Goal: Task Accomplishment & Management: Manage account settings

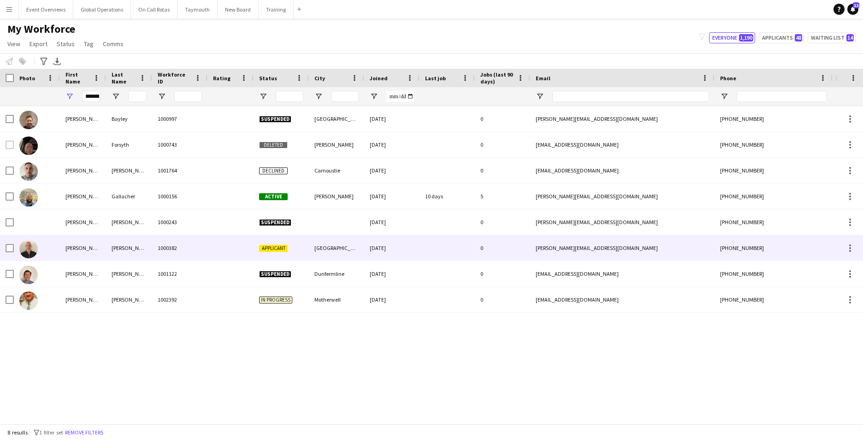
click at [80, 247] on div "[PERSON_NAME]" at bounding box center [83, 247] width 46 height 25
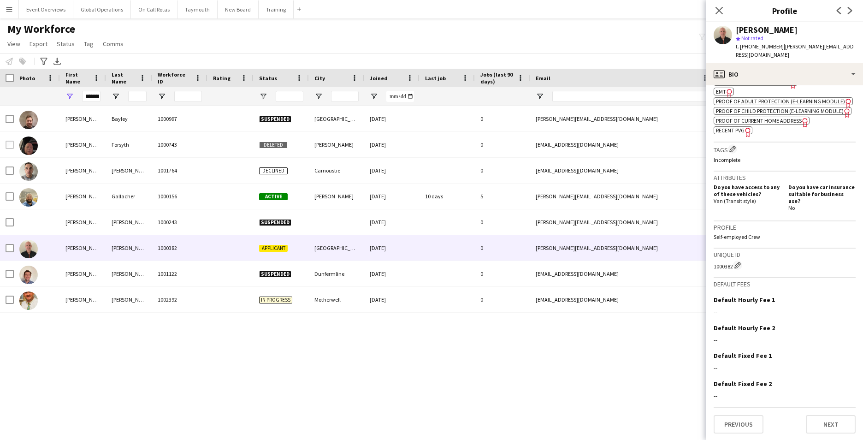
scroll to position [358, 0]
click at [822, 421] on button "Next" at bounding box center [831, 423] width 50 height 18
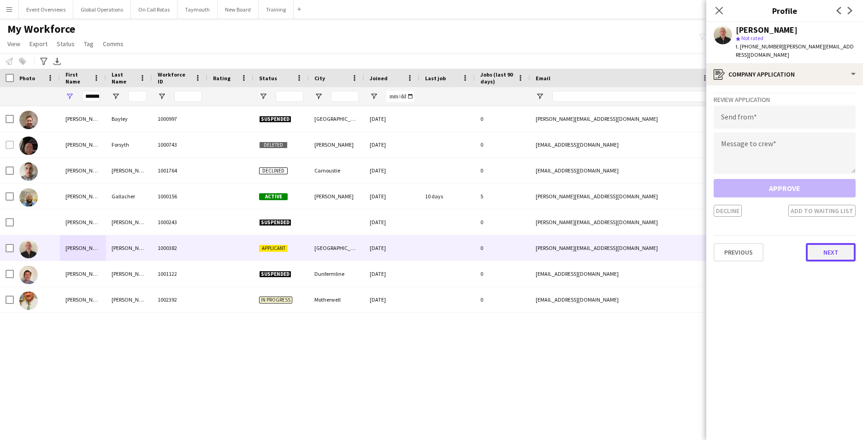
click at [838, 249] on button "Next" at bounding box center [831, 252] width 50 height 18
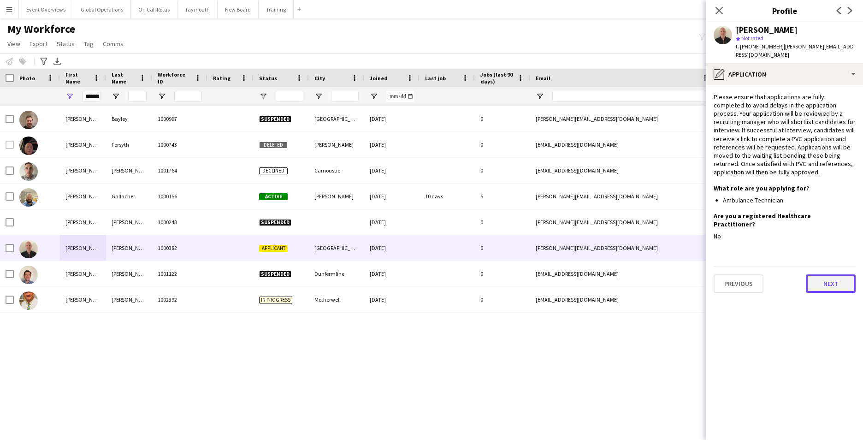
click at [828, 280] on button "Next" at bounding box center [831, 283] width 50 height 18
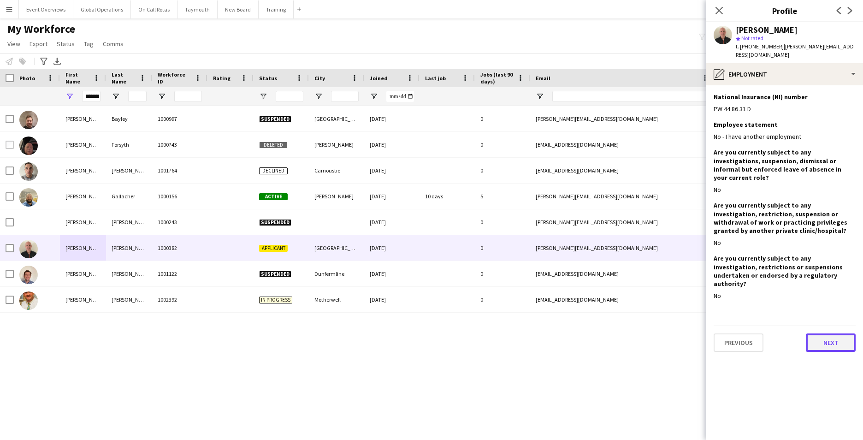
click at [833, 333] on button "Next" at bounding box center [831, 342] width 50 height 18
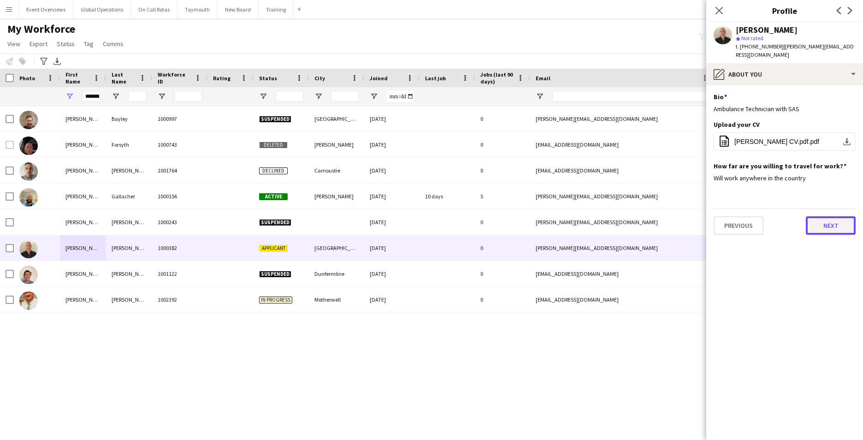
click at [829, 230] on button "Next" at bounding box center [831, 225] width 50 height 18
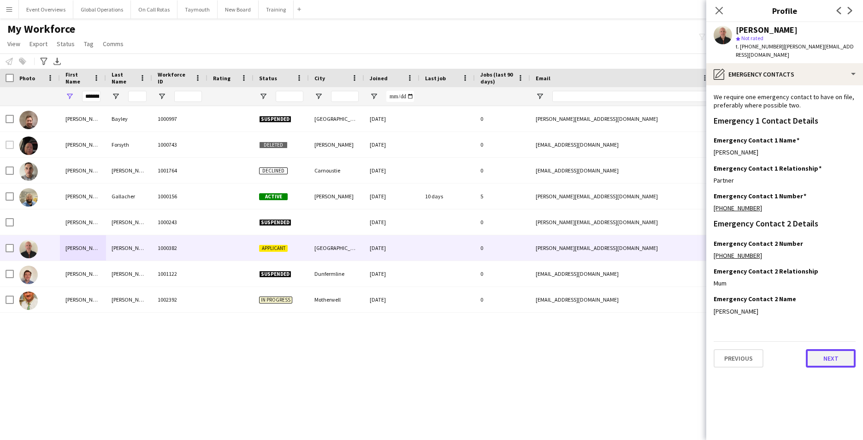
click at [830, 354] on button "Next" at bounding box center [831, 358] width 50 height 18
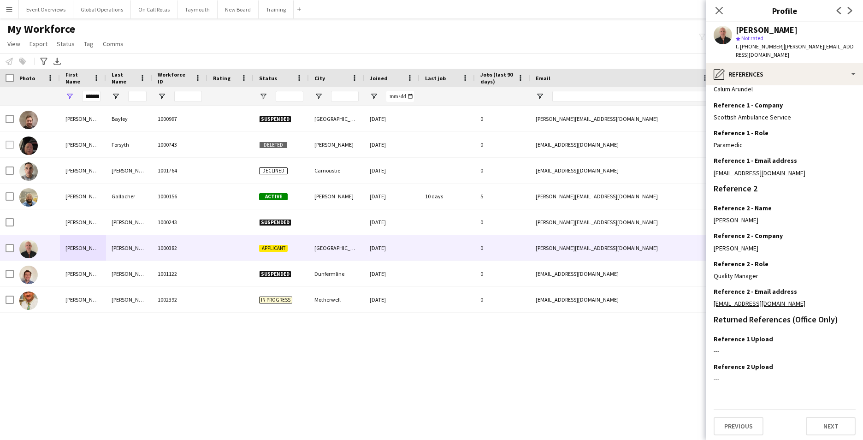
scroll to position [119, 0]
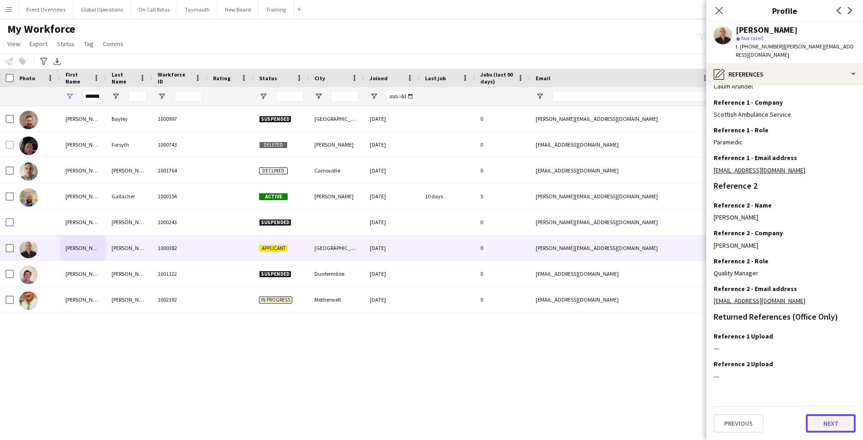
click at [813, 418] on button "Next" at bounding box center [831, 423] width 50 height 18
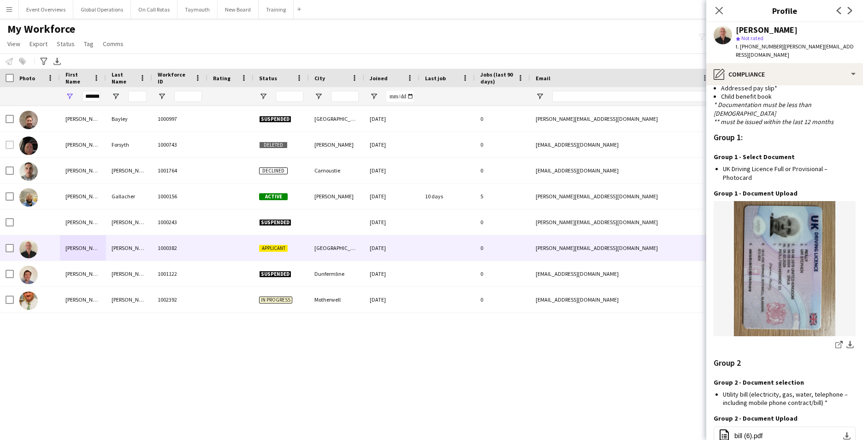
scroll to position [843, 0]
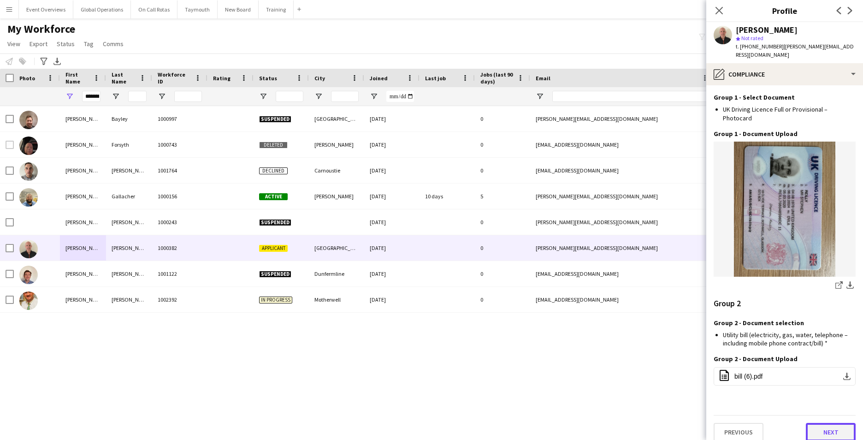
click at [824, 423] on button "Next" at bounding box center [831, 432] width 50 height 18
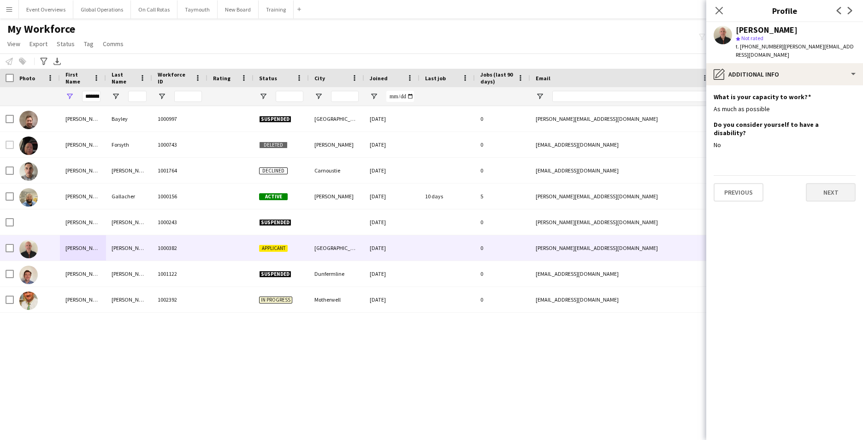
scroll to position [0, 0]
click at [828, 183] on button "Next" at bounding box center [831, 192] width 50 height 18
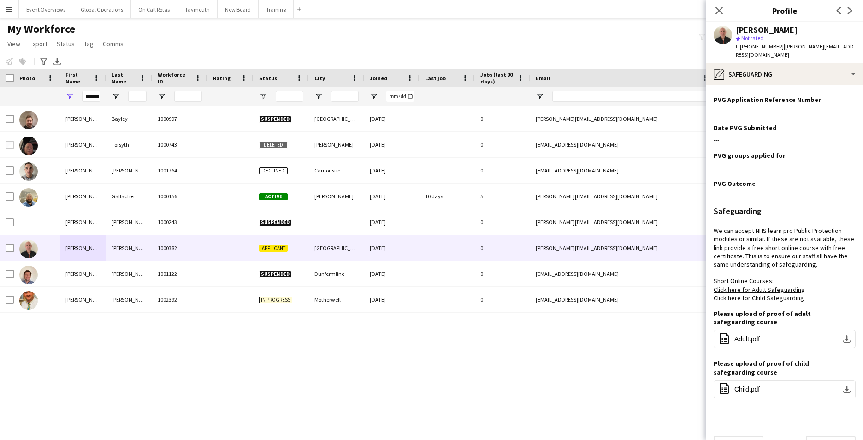
scroll to position [327, 0]
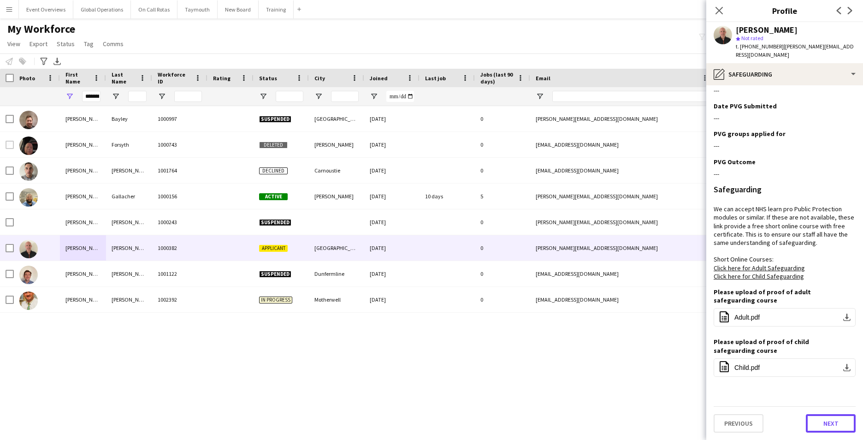
click at [816, 424] on button "Next" at bounding box center [831, 423] width 50 height 18
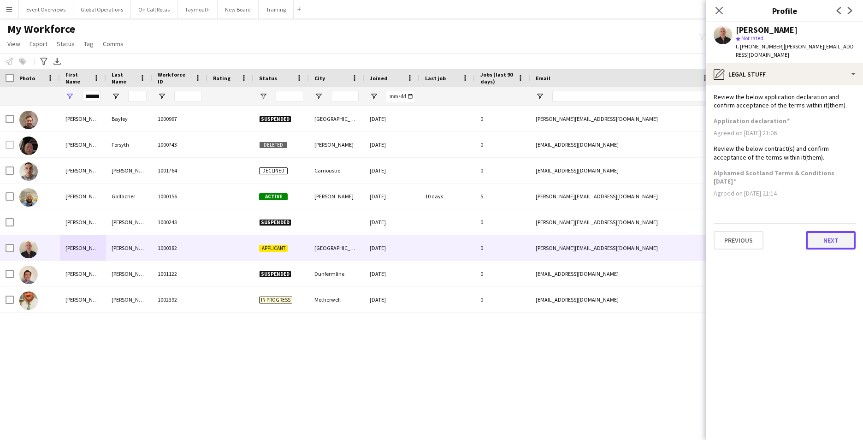
click at [829, 241] on button "Next" at bounding box center [831, 240] width 50 height 18
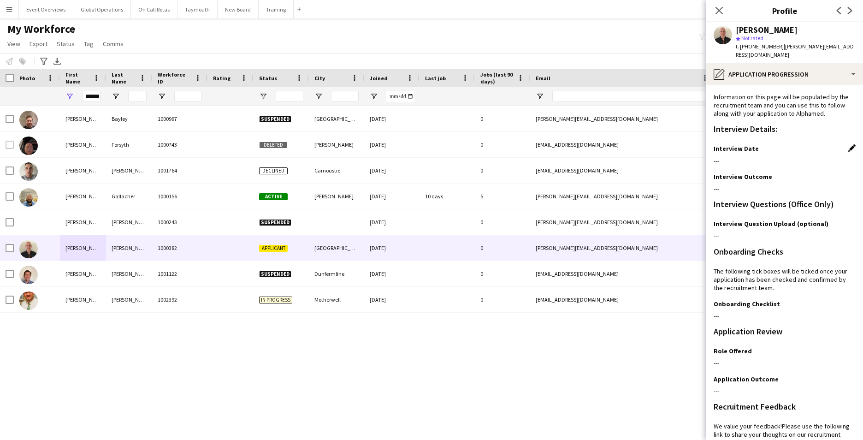
click at [848, 147] on app-icon "Edit this field" at bounding box center [851, 147] width 7 height 7
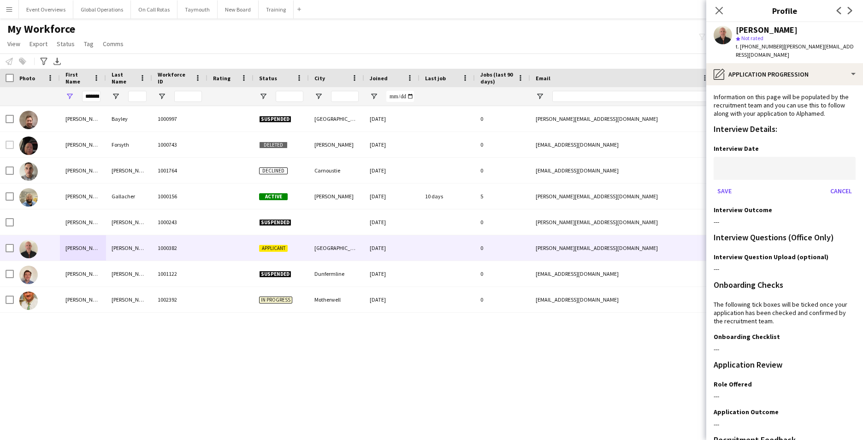
click at [767, 174] on body "Menu Boards Boards Boards All jobs Status Workforce Workforce My Workforce Recr…" at bounding box center [431, 220] width 863 height 440
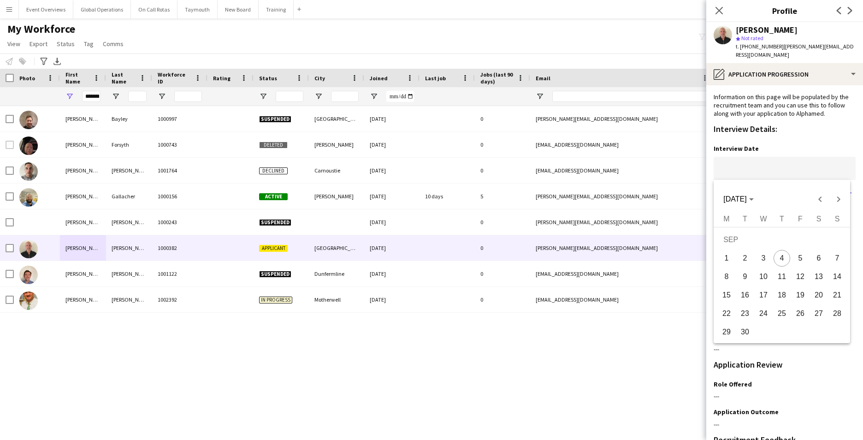
click at [785, 252] on span "4" at bounding box center [782, 258] width 17 height 17
type input "**********"
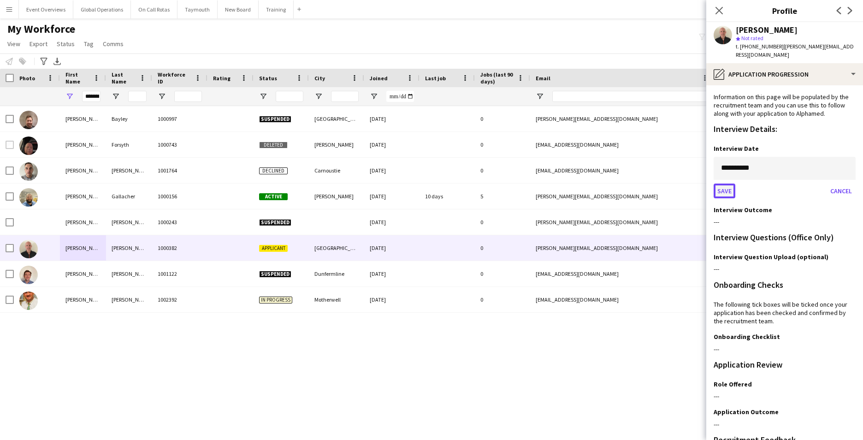
click at [722, 193] on button "Save" at bounding box center [725, 190] width 22 height 15
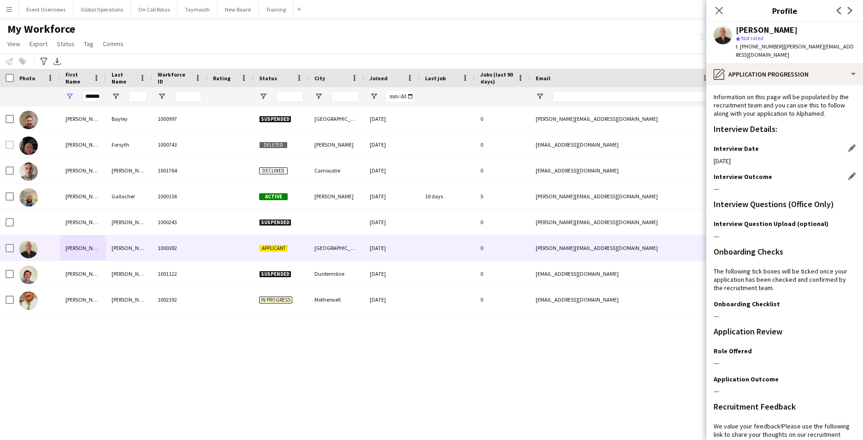
click at [848, 175] on app-icon "Edit this field" at bounding box center [851, 175] width 7 height 7
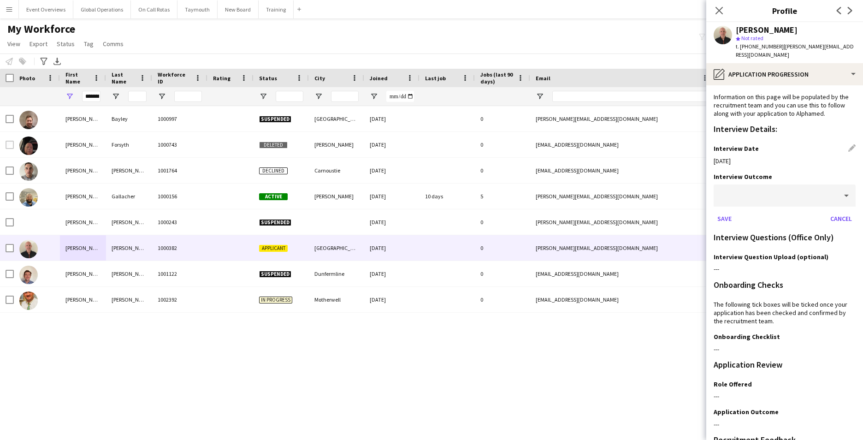
click at [744, 201] on div at bounding box center [776, 195] width 124 height 22
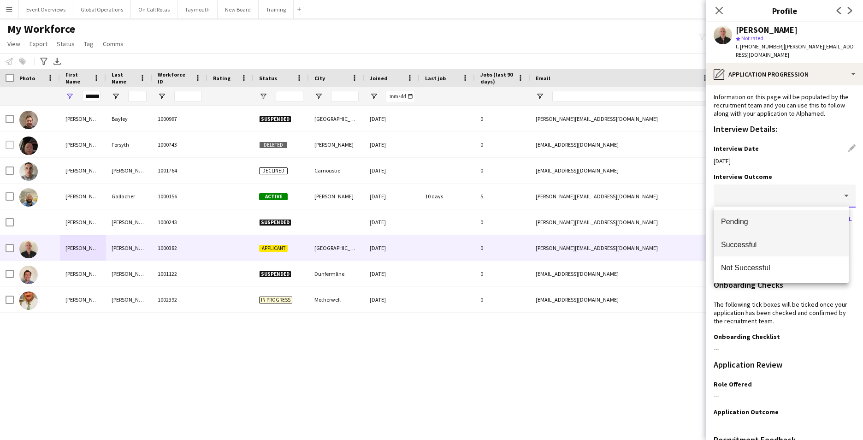
click at [743, 242] on span "Successful" at bounding box center [781, 244] width 120 height 9
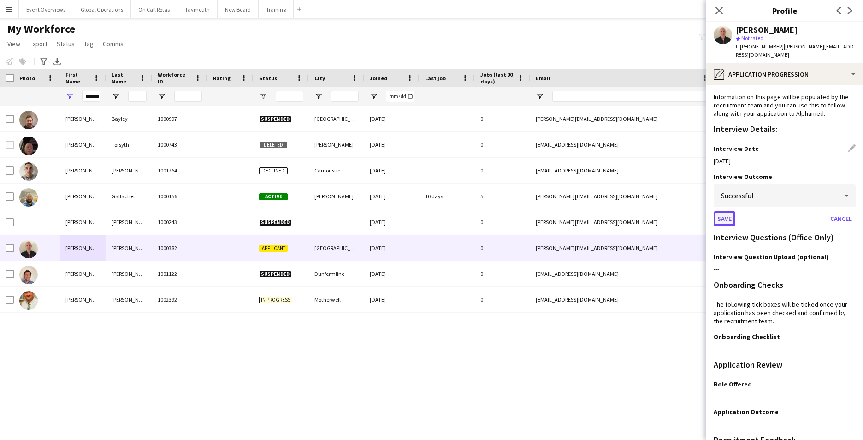
click at [724, 217] on button "Save" at bounding box center [725, 218] width 22 height 15
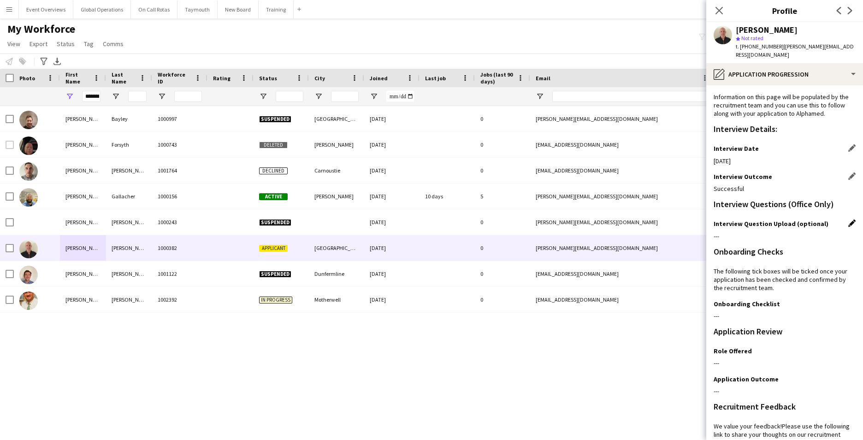
click at [848, 220] on app-icon "Edit this field" at bounding box center [851, 222] width 7 height 7
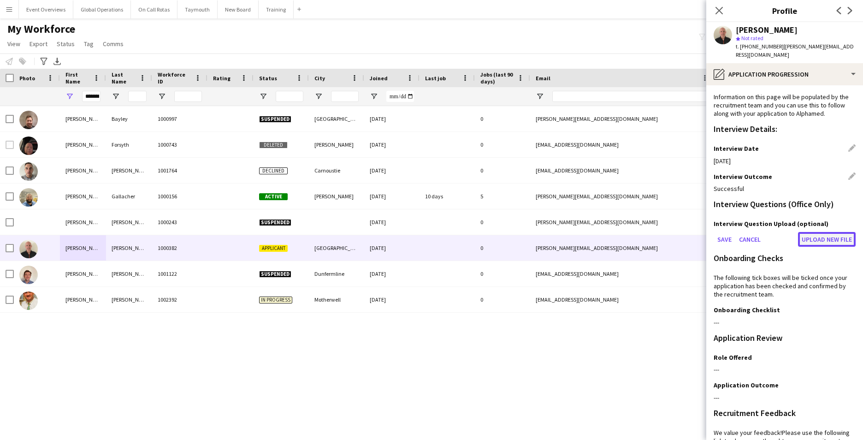
click at [821, 236] on button "Upload new file" at bounding box center [827, 239] width 58 height 15
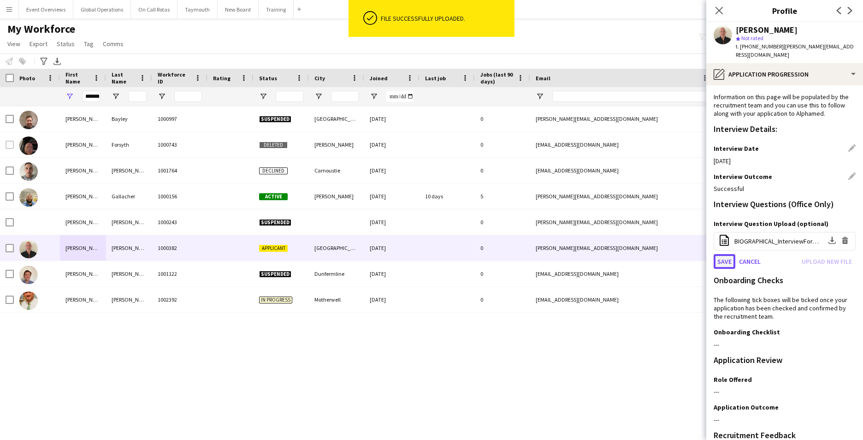
click at [723, 256] on button "Save" at bounding box center [725, 261] width 22 height 15
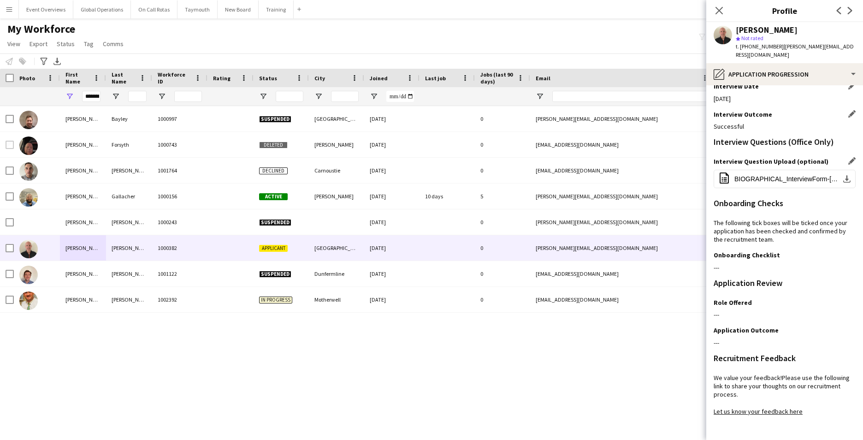
scroll to position [97, 0]
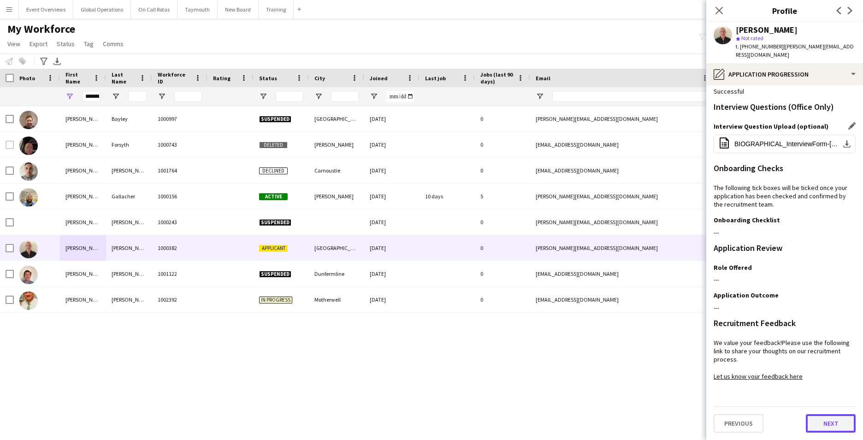
click at [816, 422] on button "Next" at bounding box center [831, 423] width 50 height 18
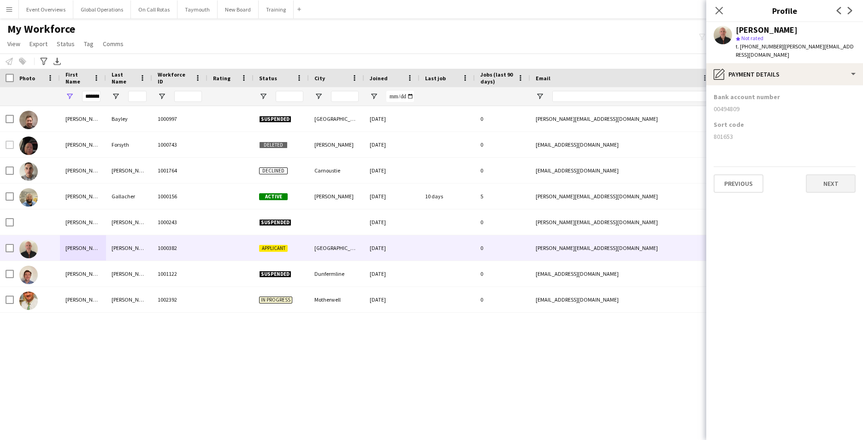
scroll to position [0, 0]
click at [830, 186] on button "Next" at bounding box center [831, 183] width 50 height 18
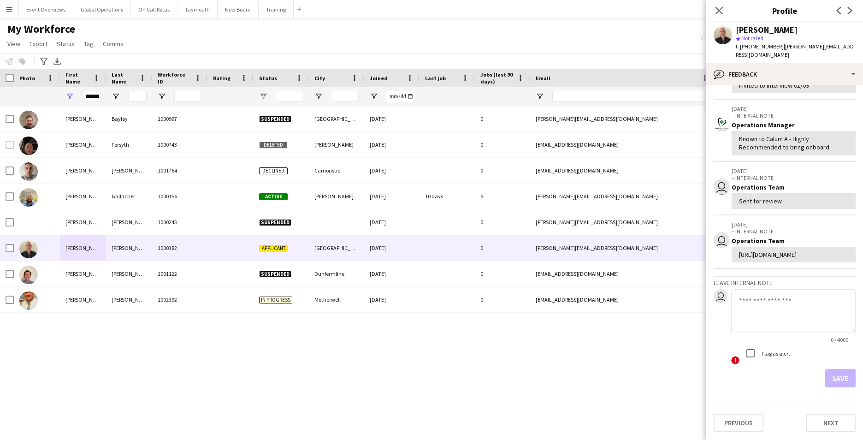
scroll to position [91, 0]
click at [747, 427] on button "Previous" at bounding box center [739, 422] width 50 height 18
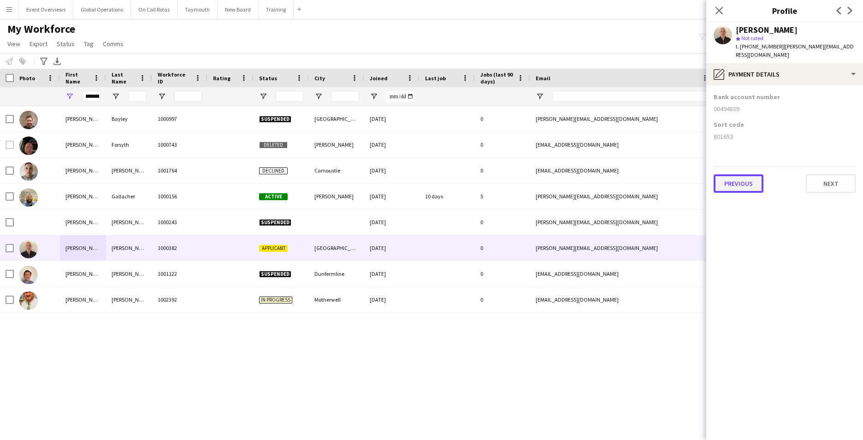
click at [727, 184] on button "Previous" at bounding box center [739, 183] width 50 height 18
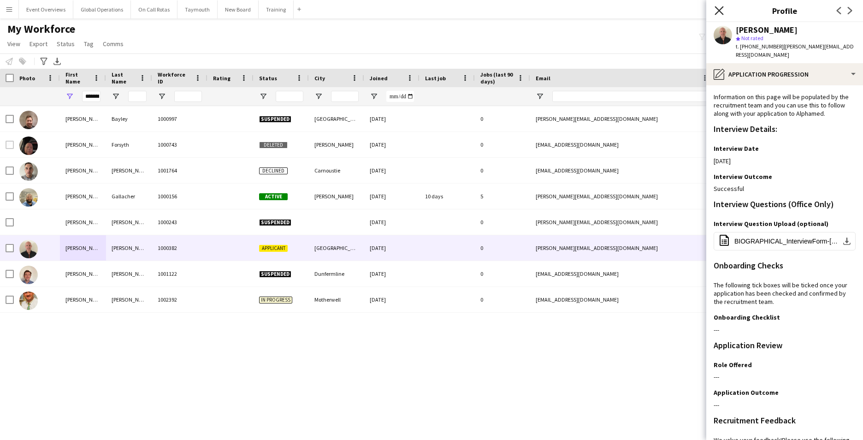
click at [720, 12] on icon "Close pop-in" at bounding box center [719, 10] width 9 height 9
